Goal: Navigation & Orientation: Find specific page/section

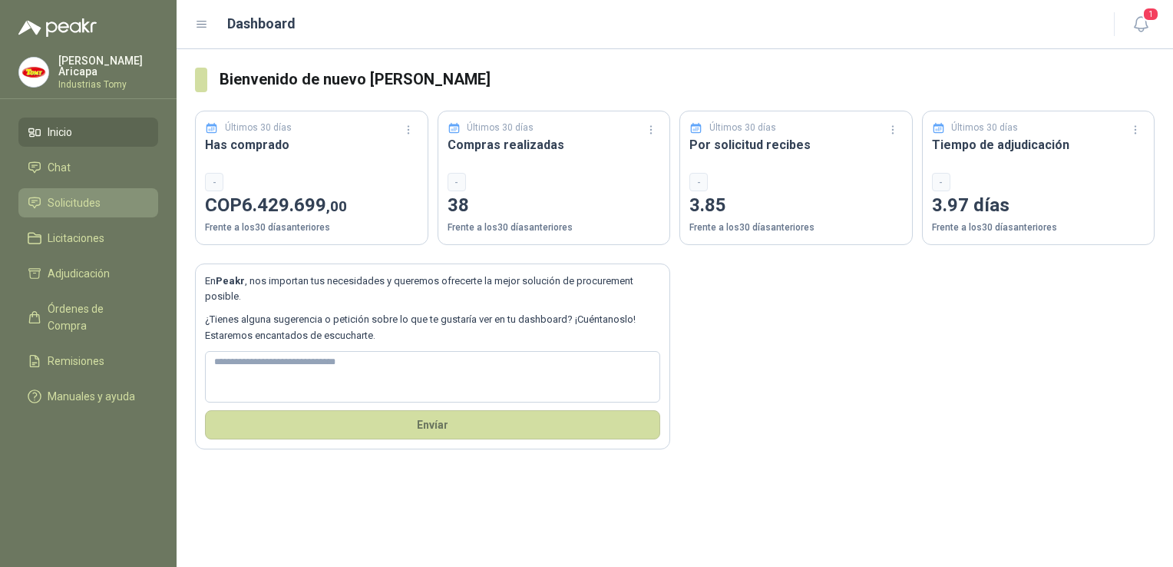
click at [38, 189] on link "Solicitudes" at bounding box center [88, 202] width 140 height 29
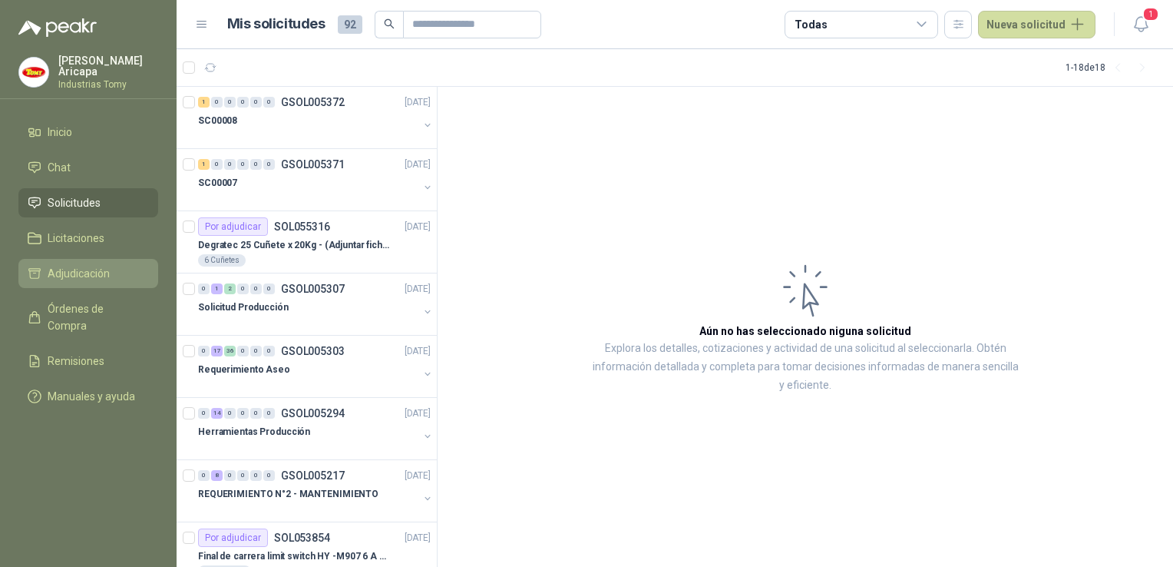
click at [70, 272] on span "Adjudicación" at bounding box center [79, 273] width 62 height 17
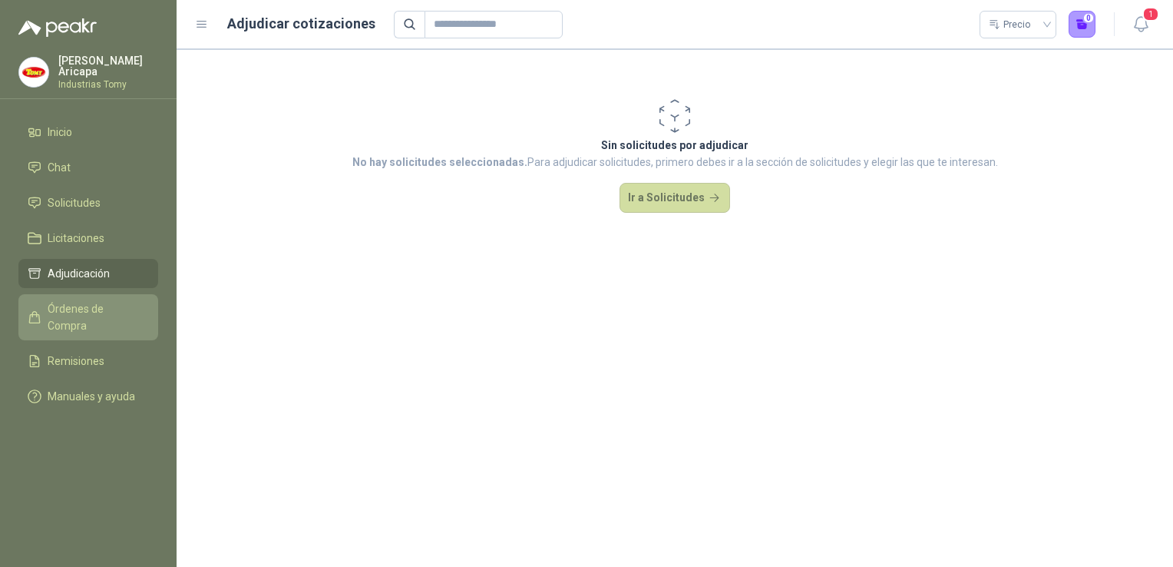
click at [84, 302] on span "Órdenes de Compra" at bounding box center [96, 317] width 96 height 34
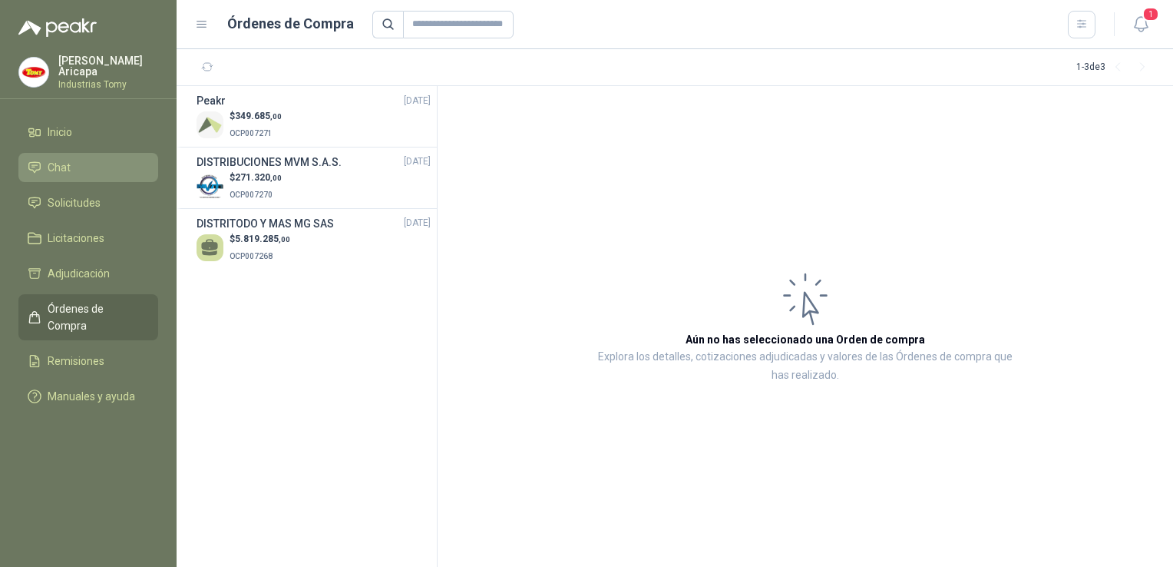
click at [48, 163] on span "Chat" at bounding box center [59, 167] width 23 height 17
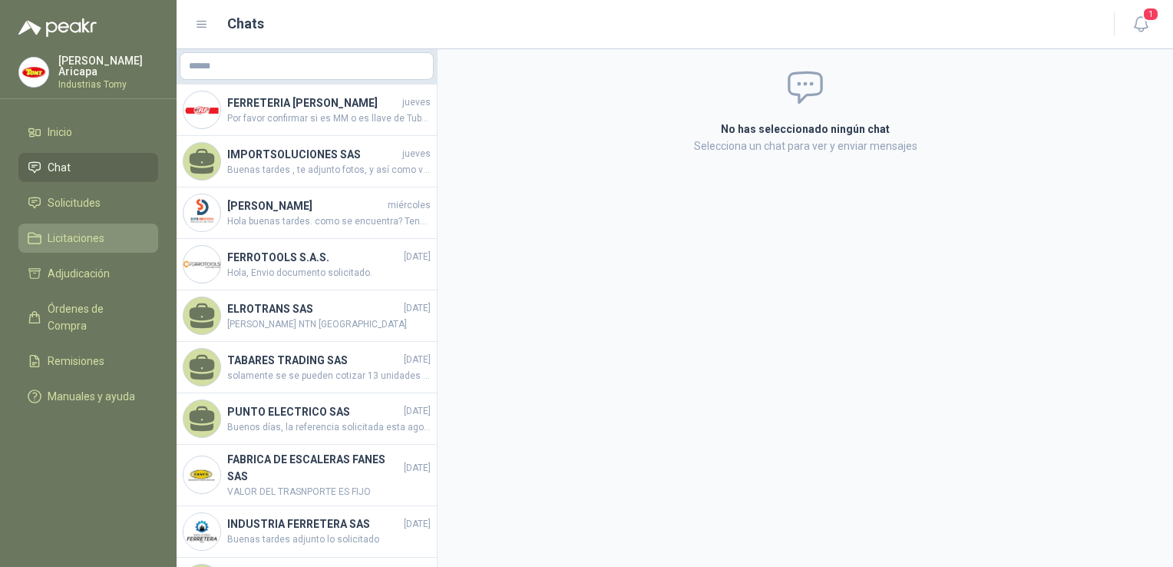
click at [71, 232] on span "Licitaciones" at bounding box center [76, 238] width 57 height 17
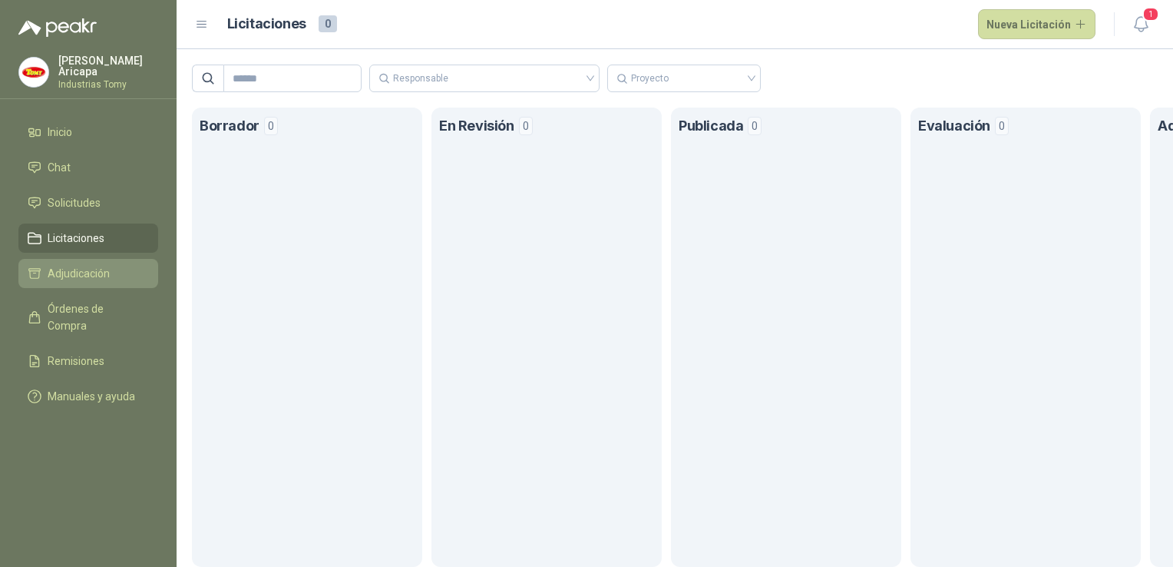
click at [88, 259] on link "Adjudicación" at bounding box center [88, 273] width 140 height 29
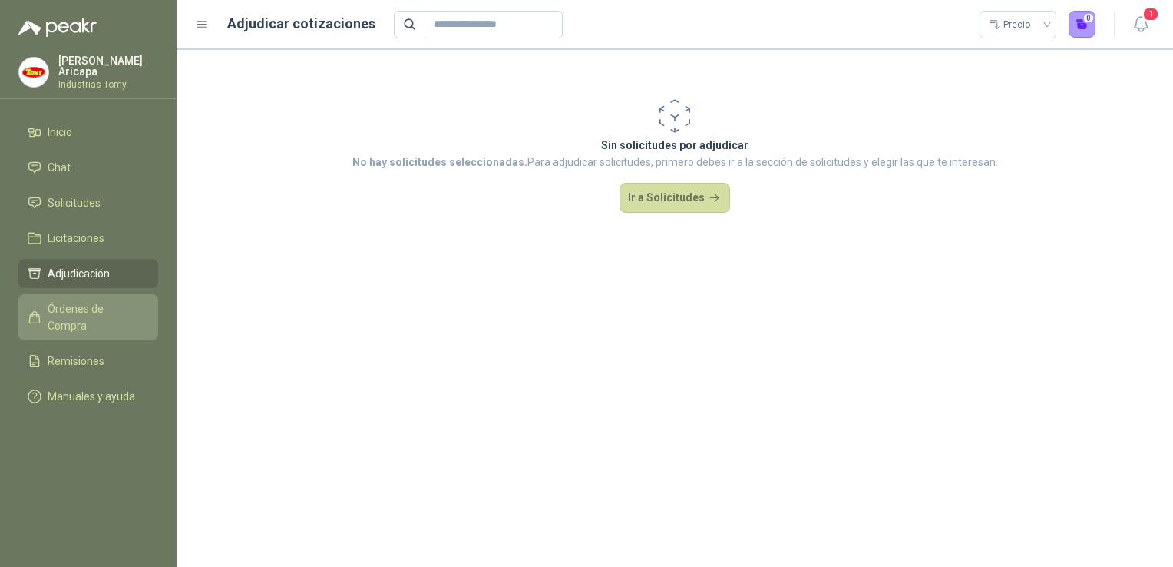
click at [72, 300] on span "Órdenes de Compra" at bounding box center [96, 317] width 96 height 34
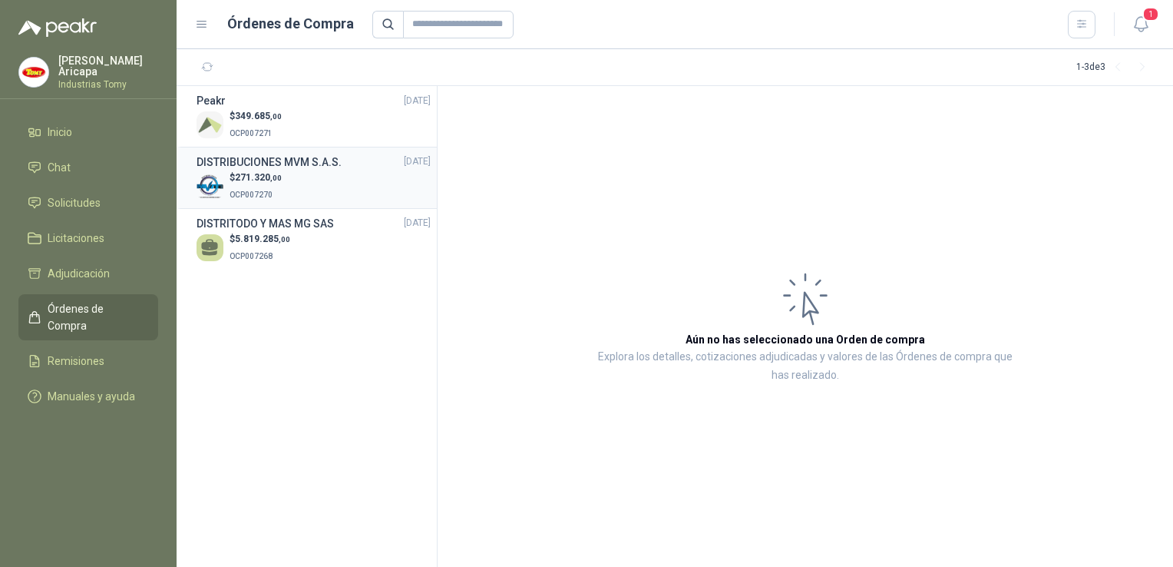
click at [250, 170] on p "$ 271.320 ,00" at bounding box center [256, 177] width 52 height 15
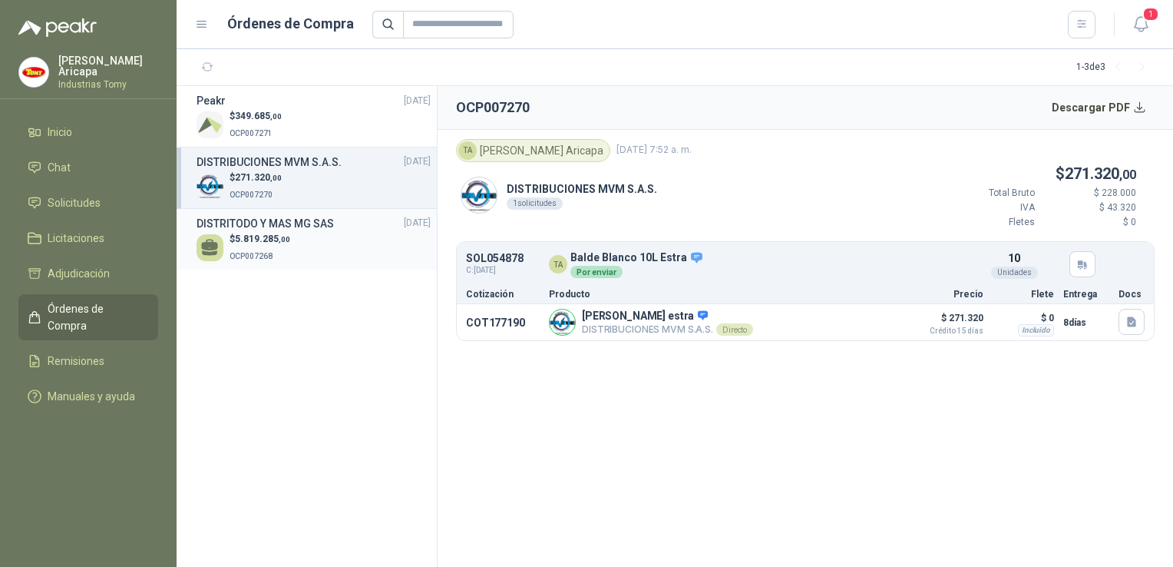
click at [257, 240] on span "5.819.285 ,00" at bounding box center [262, 238] width 55 height 11
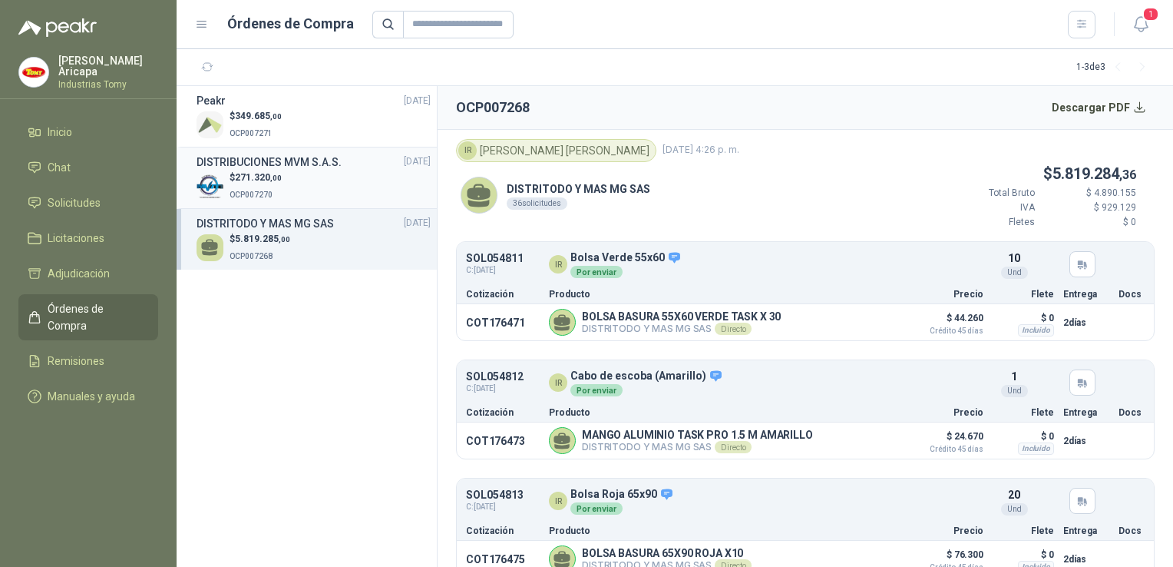
click at [295, 174] on div "$ 271.320 ,00 OCP007270" at bounding box center [314, 185] width 234 height 31
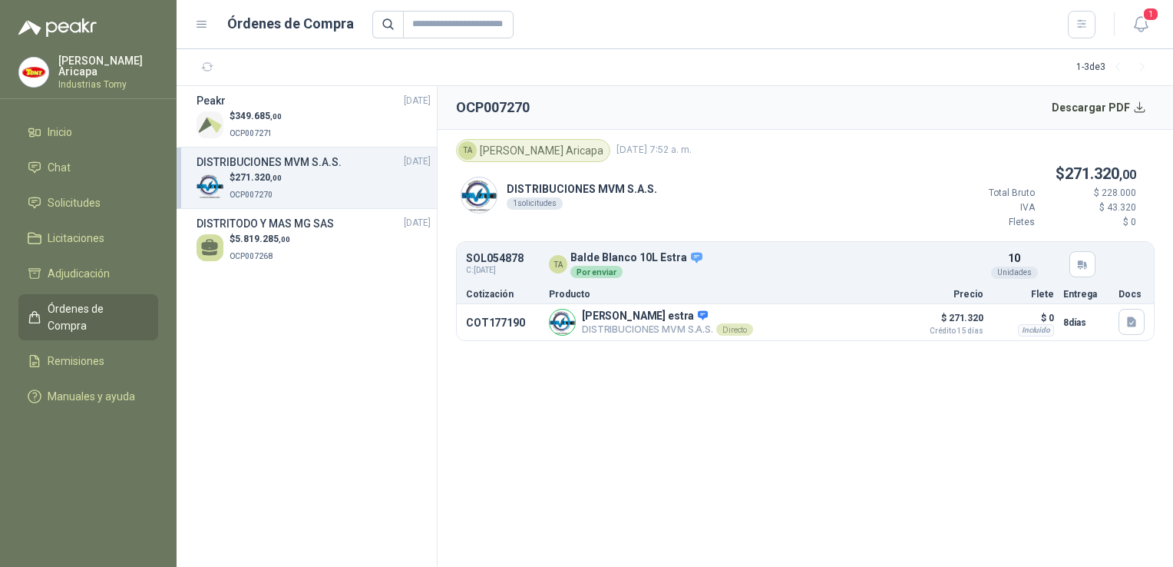
click at [341, 349] on section "Peakr [DATE] $ 349.685 ,00 OCP007271 DISTRIBUCIONES MVM S.A.S. [DATE] $ 271.320…" at bounding box center [307, 326] width 261 height 481
click at [292, 121] on div "$ 349.685 ,00 OCP007271" at bounding box center [314, 124] width 234 height 31
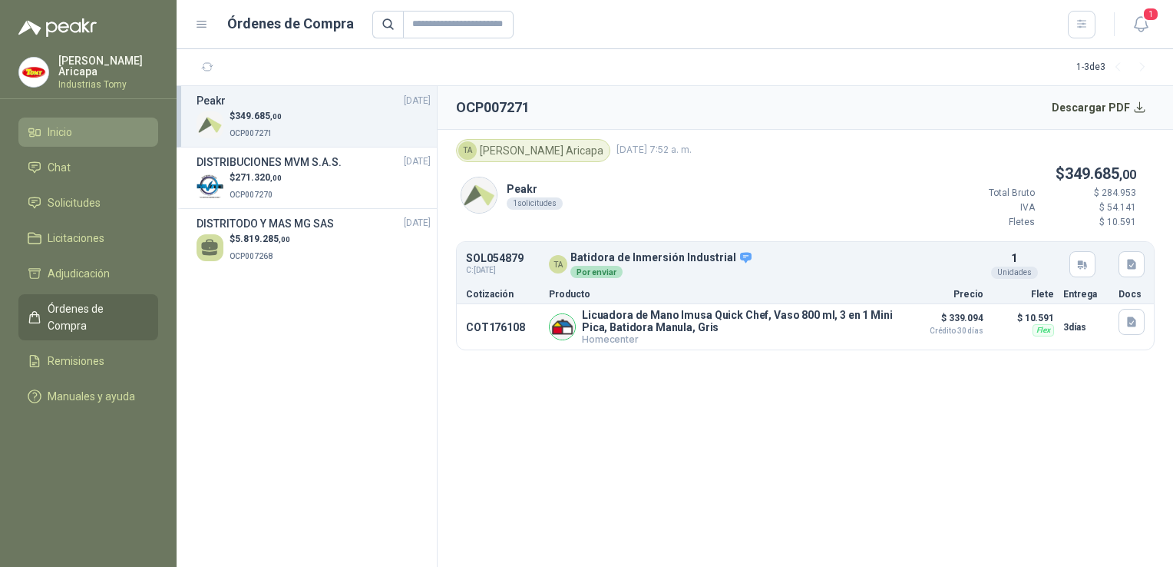
click at [52, 134] on span "Inicio" at bounding box center [60, 132] width 25 height 17
